Goal: Communication & Community: Share content

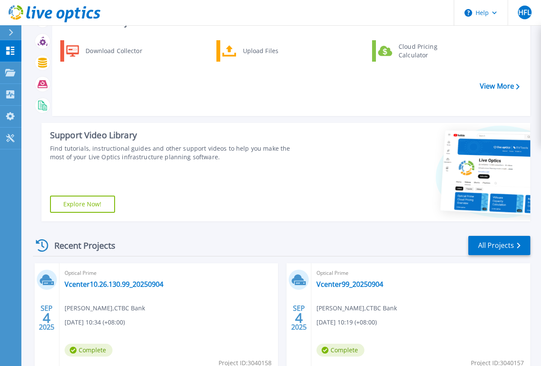
scroll to position [95, 0]
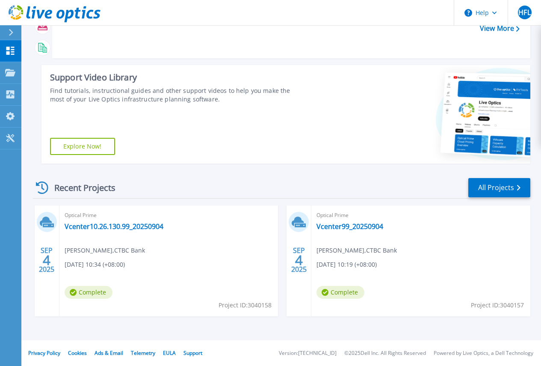
click at [166, 249] on div "Optical Prime Vcenter10.26.130.99_20250904 Han Fei Lee , CTBC Bank 09/04/2025, …" at bounding box center [168, 260] width 219 height 111
click at [97, 225] on link "Vcenter10.26.130.99_20250904" at bounding box center [114, 226] width 99 height 9
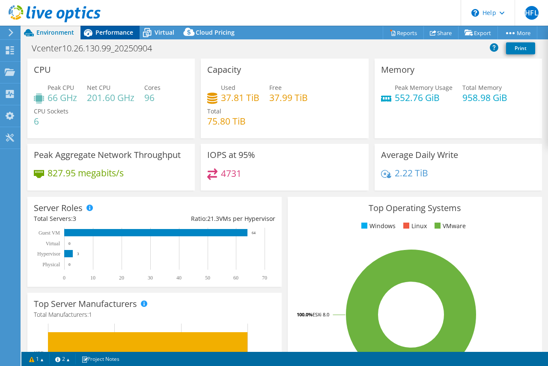
click at [121, 30] on span "Performance" at bounding box center [114, 32] width 38 height 8
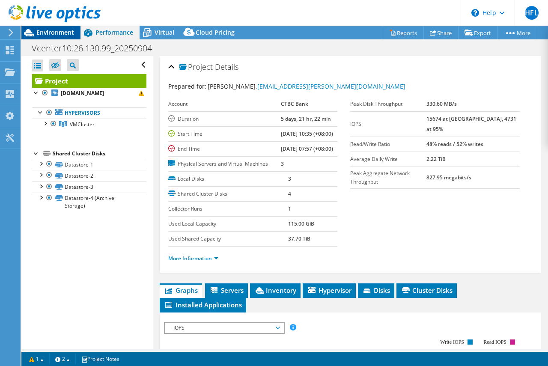
click at [49, 33] on span "Environment" at bounding box center [55, 32] width 38 height 8
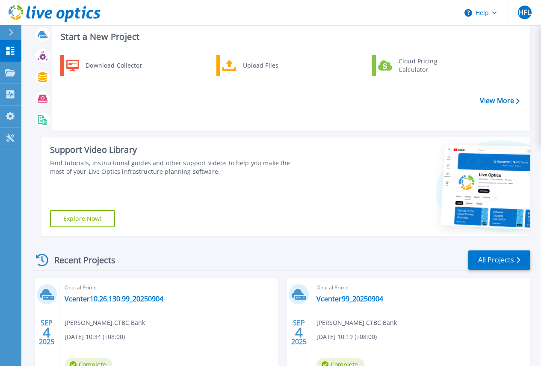
scroll to position [95, 0]
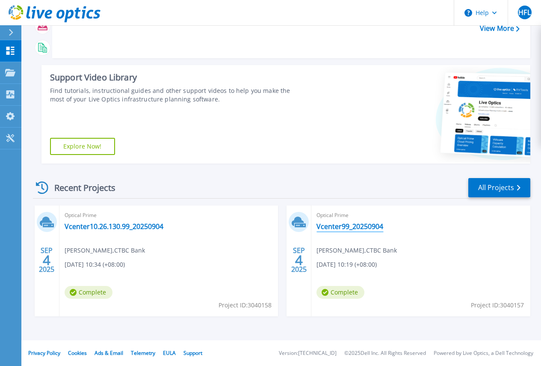
click at [317, 226] on link "Vcenter99_20250904" at bounding box center [350, 226] width 67 height 9
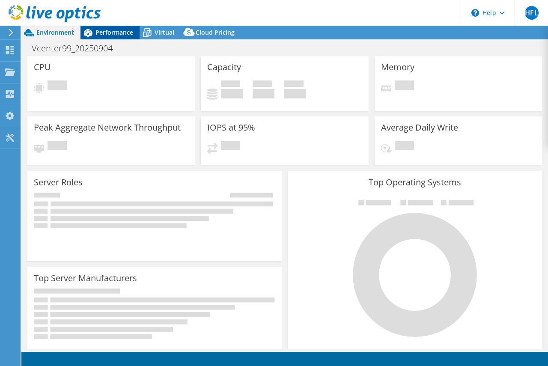
select select "USD"
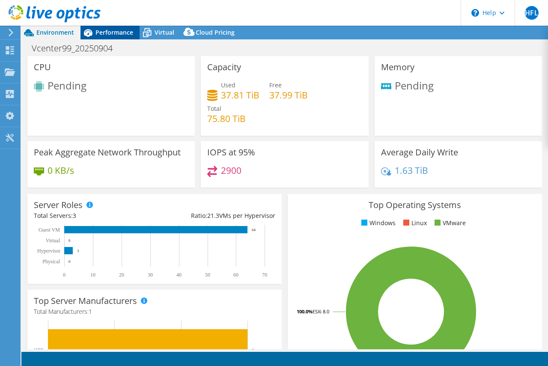
click at [110, 29] on span "Performance" at bounding box center [114, 32] width 38 height 8
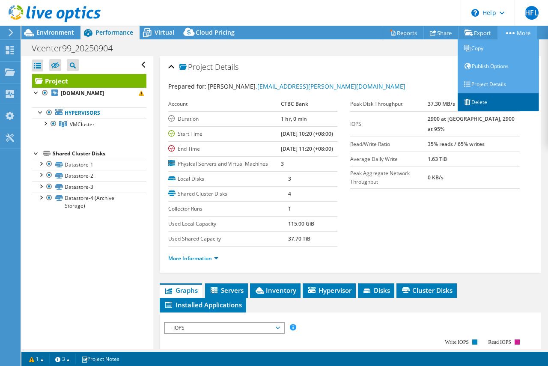
click at [472, 103] on link "Delete" at bounding box center [497, 102] width 81 height 18
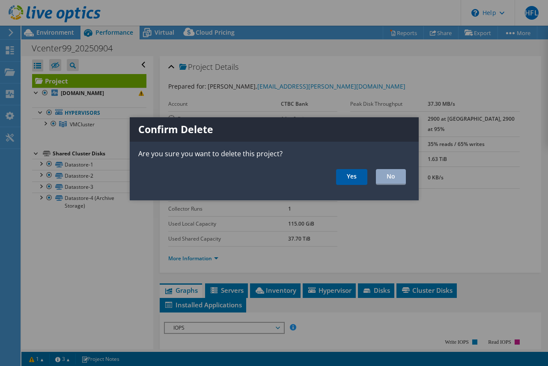
click at [361, 173] on link "Yes" at bounding box center [351, 177] width 31 height 16
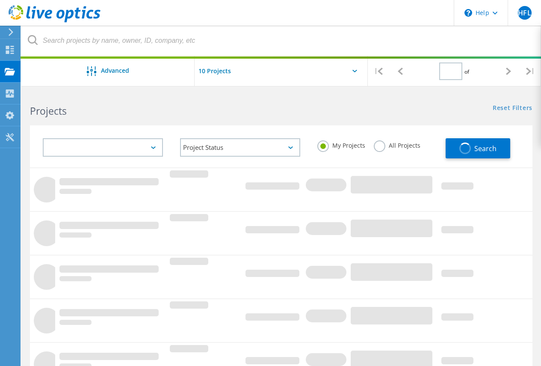
type input "1"
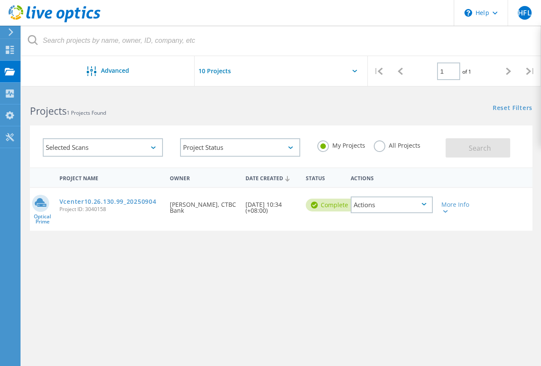
click at [424, 201] on div "Actions" at bounding box center [392, 204] width 82 height 17
click at [461, 300] on div "Project Name Owner Date Created Status Actions Optical Prime Vcenter10.26.130.9…" at bounding box center [281, 278] width 503 height 222
click at [400, 210] on div "Actions" at bounding box center [392, 204] width 82 height 17
click at [400, 213] on div "Share" at bounding box center [392, 211] width 80 height 13
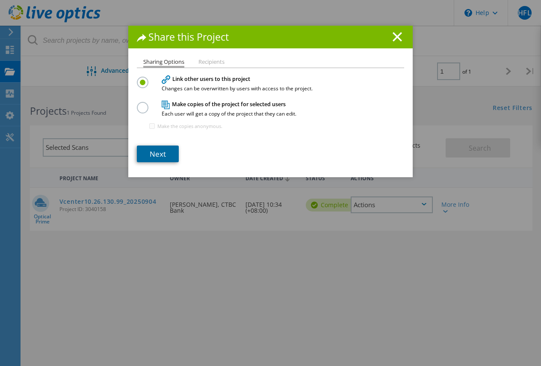
click at [162, 152] on link "Next" at bounding box center [158, 153] width 42 height 17
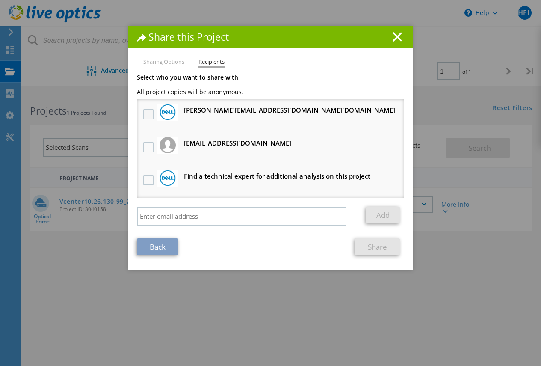
click at [145, 111] on label at bounding box center [149, 114] width 12 height 10
click at [0, 0] on input "checkbox" at bounding box center [0, 0] width 0 height 0
click at [146, 146] on label at bounding box center [149, 147] width 12 height 10
click at [0, 0] on input "checkbox" at bounding box center [0, 0] width 0 height 0
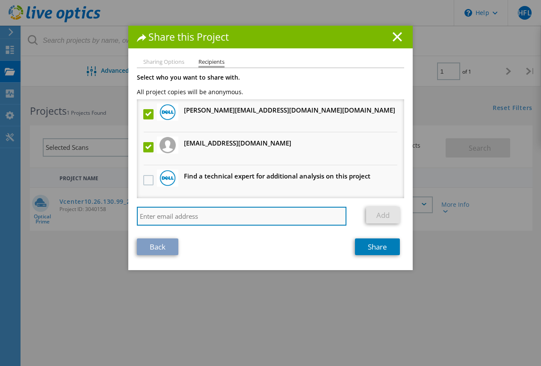
click at [207, 218] on input "search" at bounding box center [242, 216] width 210 height 19
type input "hanfei.lee@ctbabank.com"
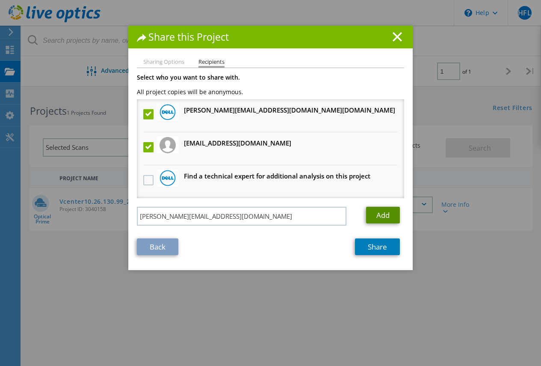
click at [392, 218] on link "Add" at bounding box center [383, 215] width 34 height 17
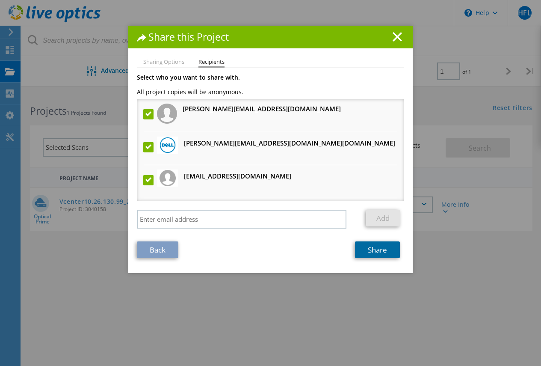
click at [381, 254] on link "Share" at bounding box center [377, 249] width 45 height 17
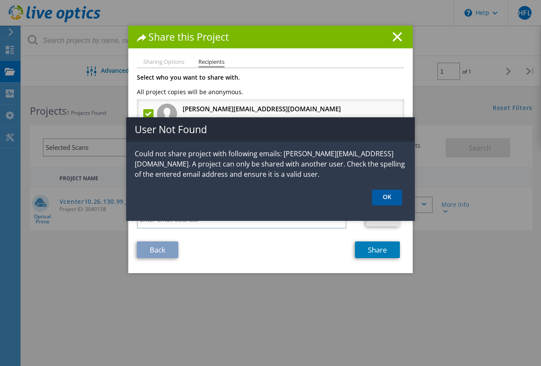
click at [391, 197] on link "OK" at bounding box center [387, 197] width 30 height 16
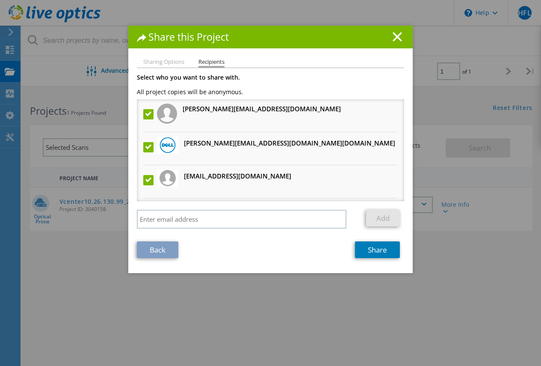
click at [148, 115] on label at bounding box center [149, 114] width 12 height 10
click at [0, 0] on input "checkbox" at bounding box center [0, 0] width 0 height 0
click at [381, 248] on link "Share" at bounding box center [377, 249] width 45 height 17
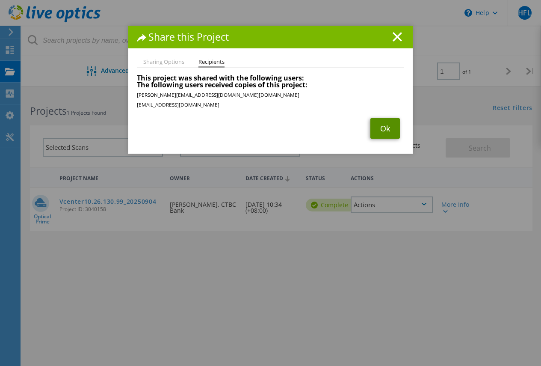
click at [378, 133] on link "Ok" at bounding box center [385, 128] width 30 height 21
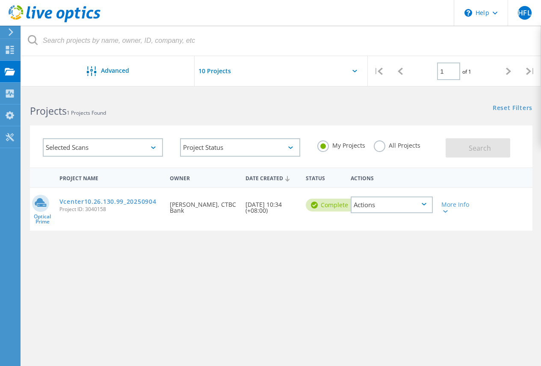
click at [384, 206] on div "Actions" at bounding box center [392, 204] width 82 height 17
click at [400, 212] on div "Share" at bounding box center [392, 211] width 80 height 13
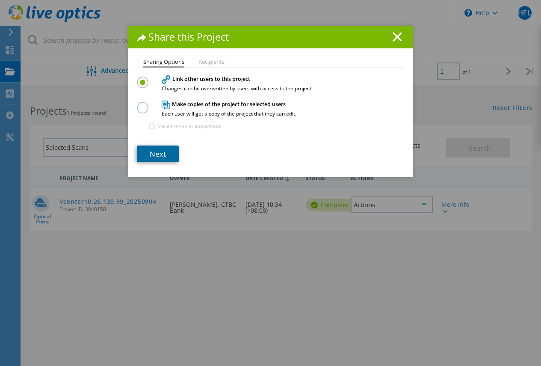
click at [160, 156] on link "Next" at bounding box center [158, 153] width 42 height 17
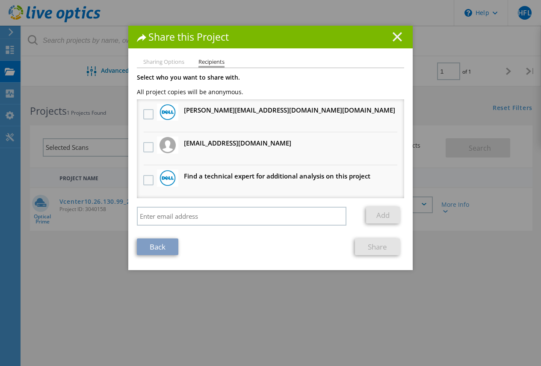
click at [395, 34] on icon at bounding box center [397, 36] width 9 height 9
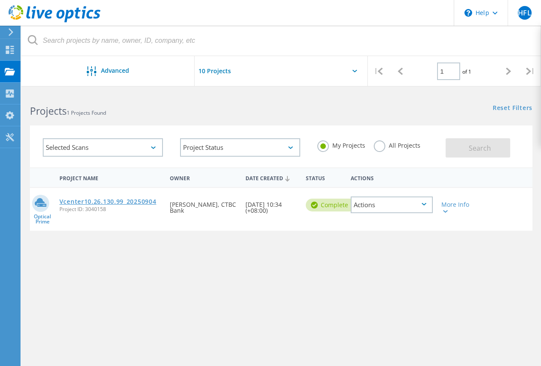
click at [122, 202] on link "Vcenter10.26.130.99_20250904" at bounding box center [107, 201] width 97 height 6
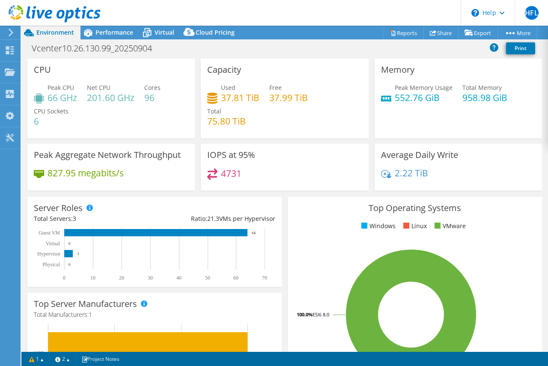
click at [12, 34] on icon at bounding box center [11, 33] width 6 height 8
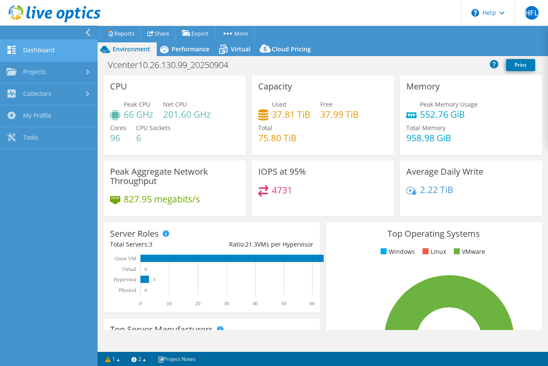
click at [29, 50] on link "Dashboard" at bounding box center [49, 51] width 98 height 22
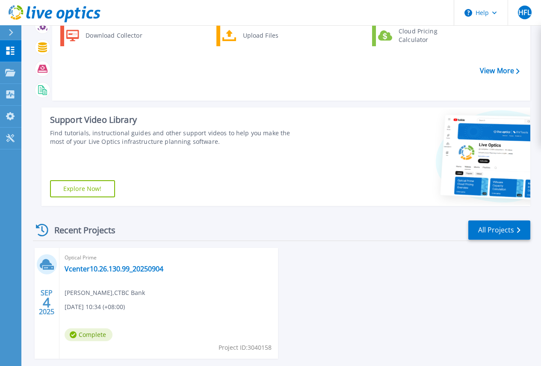
scroll to position [95, 0]
